Goal: Obtain resource: Download file/media

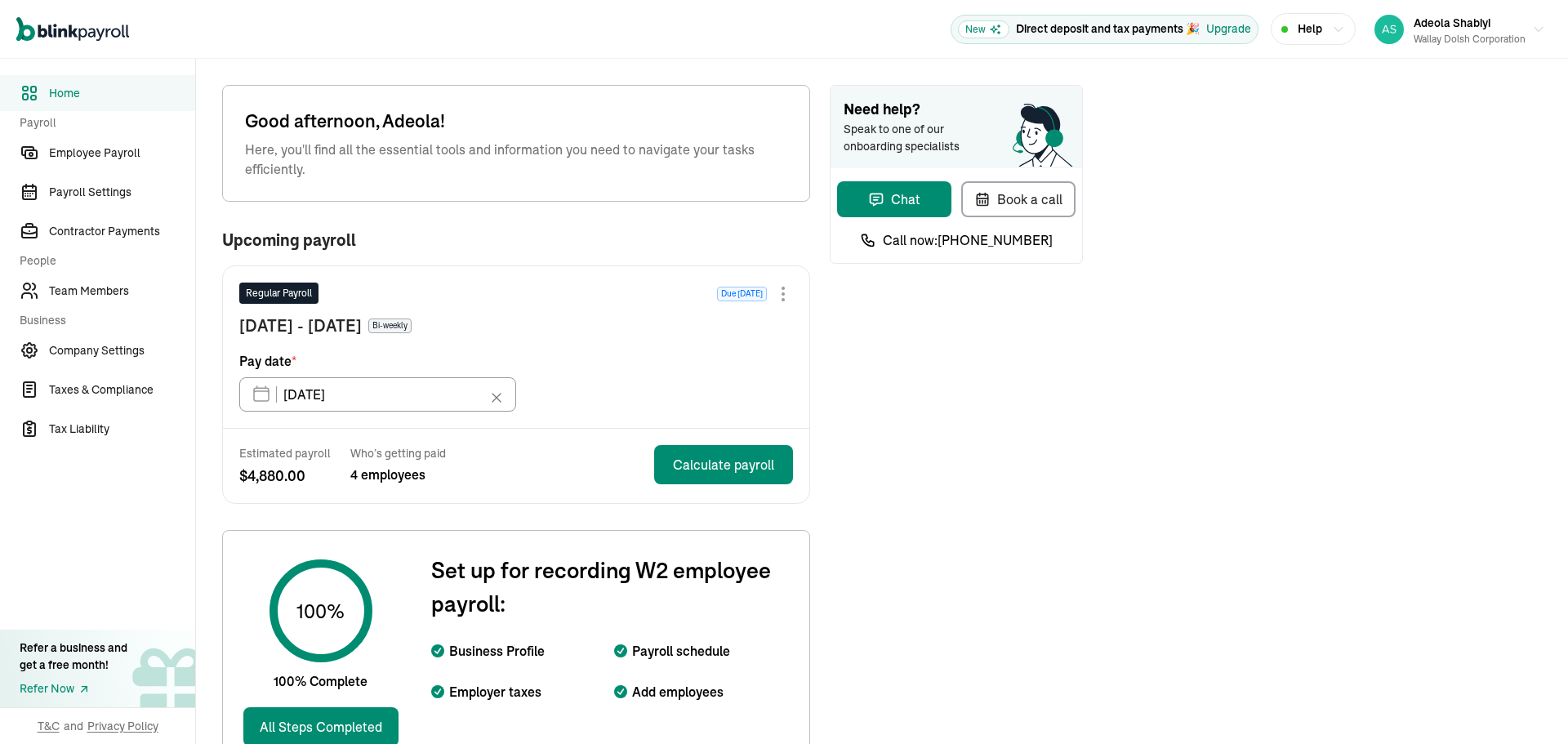
click at [84, 427] on span "Tax Liability" at bounding box center [122, 429] width 146 height 17
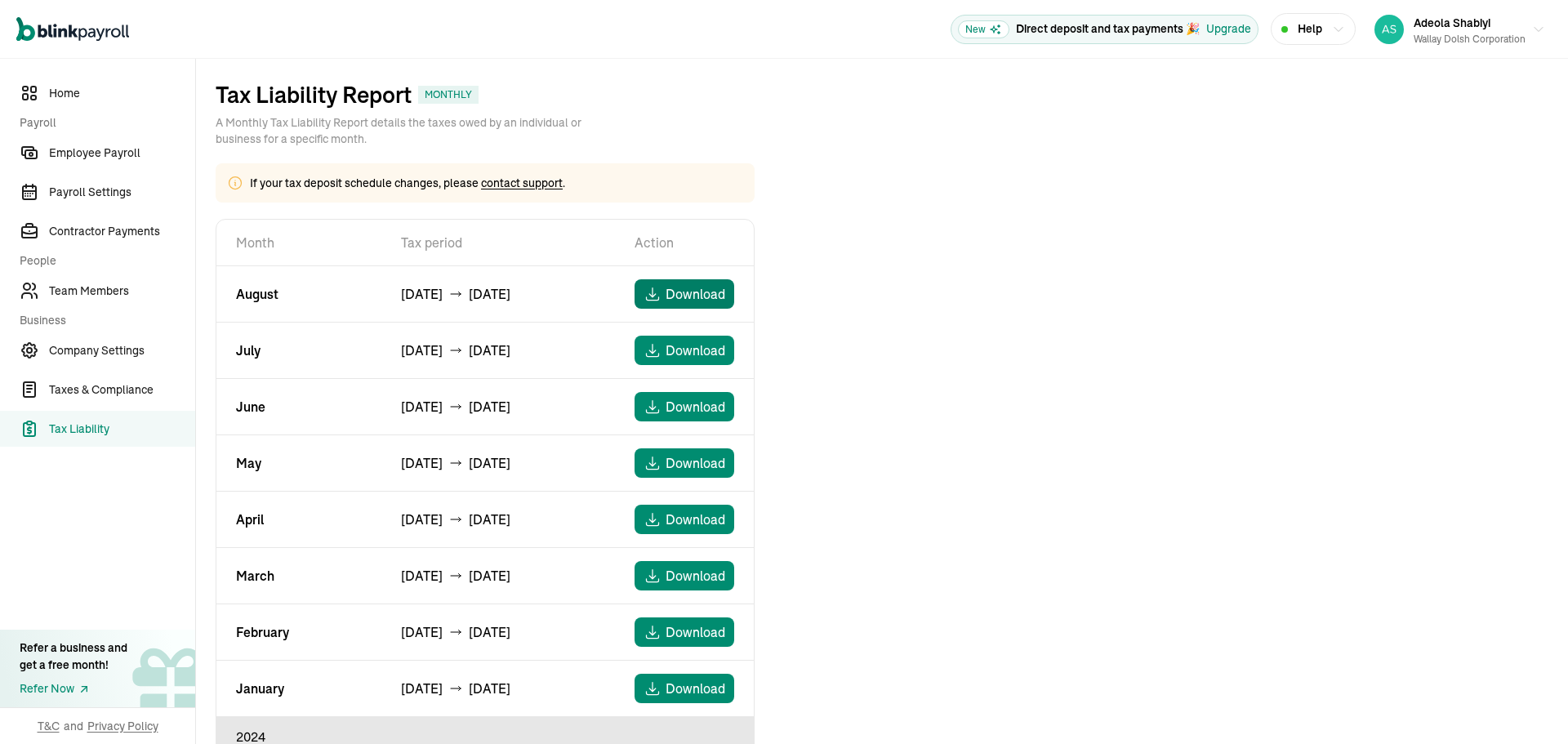
click at [683, 297] on span "Download" at bounding box center [695, 294] width 60 height 20
click at [691, 345] on span "Download" at bounding box center [695, 350] width 60 height 20
